Goal: Task Accomplishment & Management: Use online tool/utility

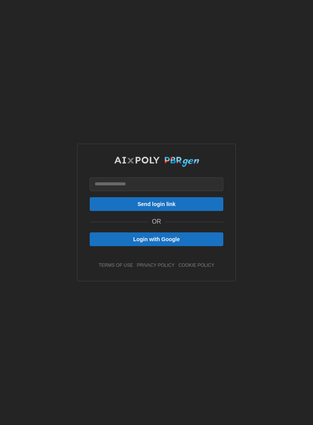
click at [204, 239] on span "Login with Google" at bounding box center [156, 239] width 119 height 13
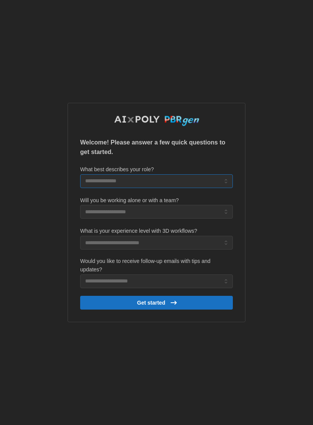
click at [211, 178] on input "What best describes your role?" at bounding box center [156, 181] width 153 height 14
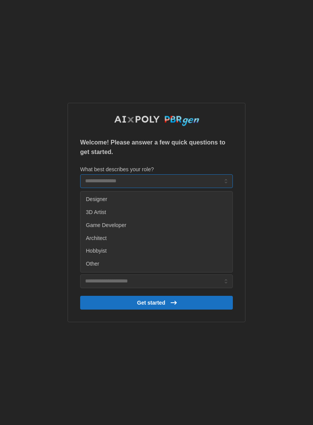
click at [181, 202] on div "Designer" at bounding box center [156, 199] width 149 height 13
type input "********"
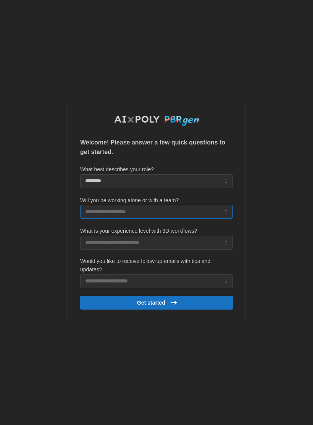
click at [193, 216] on input "Will you be working alone or with a team?" at bounding box center [156, 212] width 153 height 14
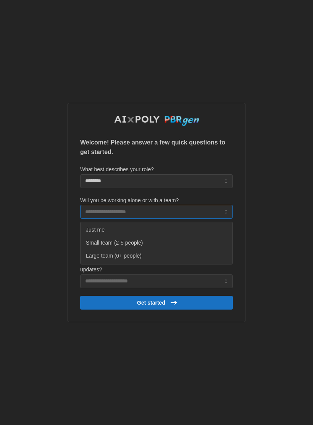
click at [194, 231] on div "Just me" at bounding box center [156, 229] width 149 height 13
type input "*******"
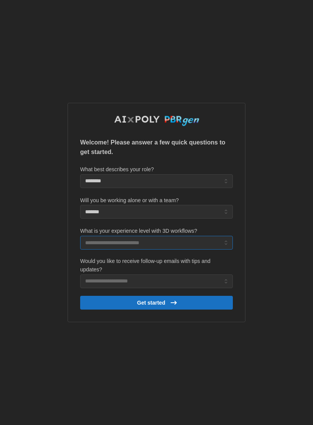
click at [194, 246] on input "What is your experience level with 3D workflows?" at bounding box center [156, 243] width 153 height 14
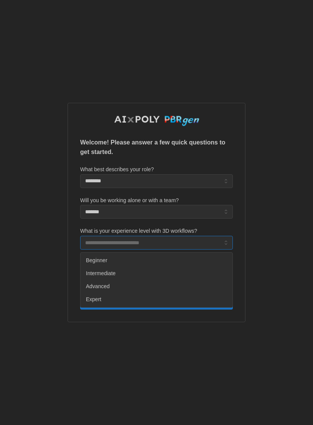
click at [189, 260] on div "Beginner" at bounding box center [156, 260] width 149 height 13
type input "********"
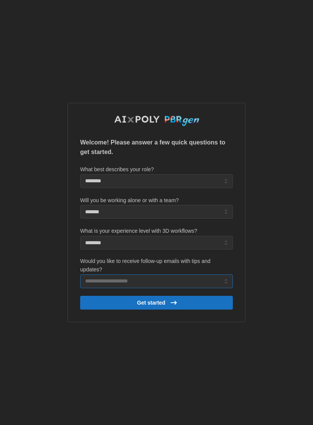
click at [199, 283] on input "Would you like to receive follow-up emails with tips and updates?" at bounding box center [156, 281] width 153 height 14
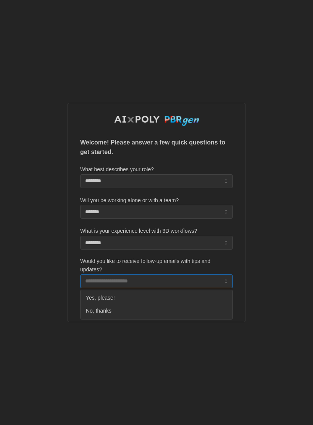
click at [186, 298] on div "Yes, please!" at bounding box center [156, 297] width 149 height 13
type input "**********"
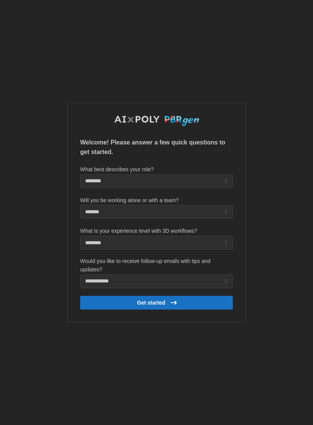
click at [219, 301] on span "Get started" at bounding box center [157, 302] width 140 height 13
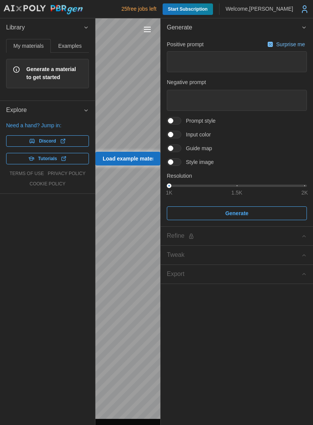
click at [31, 75] on span "Generate a material to get started" at bounding box center [54, 73] width 56 height 16
click at [19, 45] on span "My materials" at bounding box center [28, 45] width 30 height 5
click at [28, 74] on span "Generate a material to get started" at bounding box center [54, 73] width 56 height 16
click at [65, 43] on span "Examples" at bounding box center [69, 45] width 23 height 5
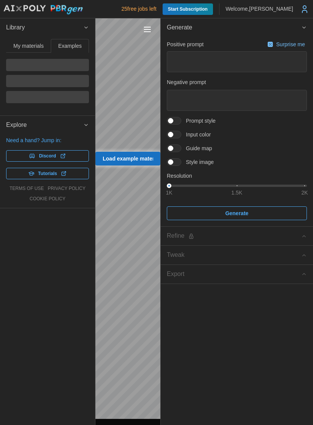
click at [64, 43] on span "Examples" at bounding box center [69, 45] width 23 height 5
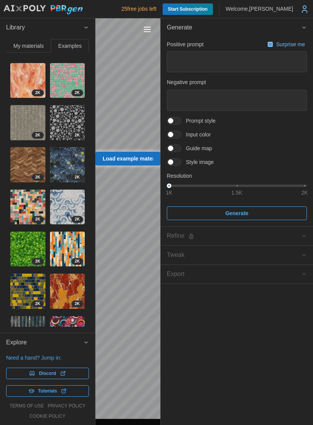
click at [26, 44] on span "My materials" at bounding box center [28, 45] width 30 height 5
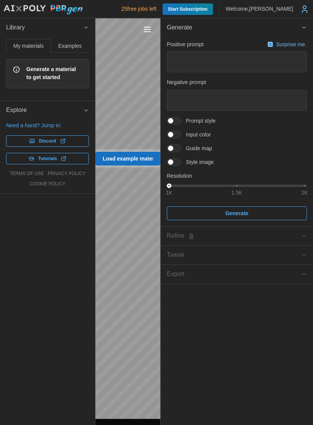
click at [25, 44] on span "My materials" at bounding box center [28, 45] width 30 height 5
click at [32, 75] on span "Generate a material to get started" at bounding box center [54, 73] width 56 height 16
click at [50, 72] on span "Generate a material to get started" at bounding box center [54, 73] width 56 height 16
click at [71, 82] on div "Generate a material to get started" at bounding box center [47, 73] width 83 height 29
click at [46, 73] on span "Generate a material to get started" at bounding box center [54, 73] width 56 height 16
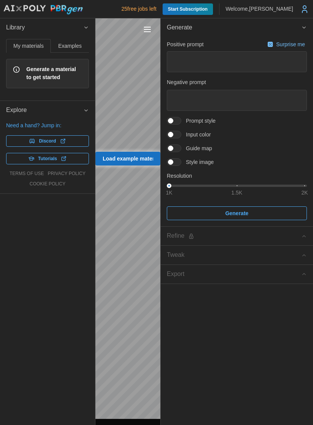
click at [43, 79] on span "Generate a material to get started" at bounding box center [54, 73] width 56 height 16
click at [21, 47] on span "My materials" at bounding box center [28, 45] width 30 height 5
click at [21, 44] on span "My materials" at bounding box center [28, 45] width 30 height 5
click at [67, 83] on div "Generate a material to get started" at bounding box center [47, 73] width 83 height 29
click at [80, 28] on span "Library" at bounding box center [44, 27] width 77 height 19
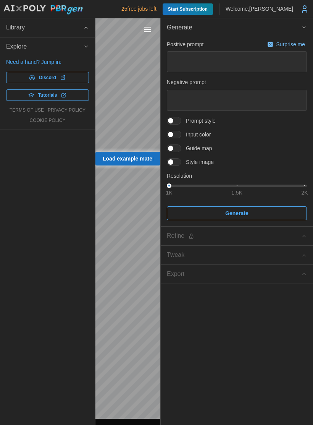
click at [83, 32] on button "Library" at bounding box center [47, 27] width 95 height 19
